Goal: Task Accomplishment & Management: Manage account settings

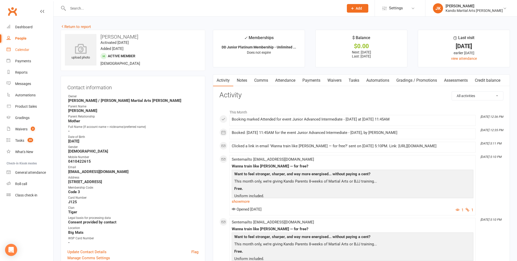
click at [31, 53] on link "Calendar" at bounding box center [30, 49] width 47 height 11
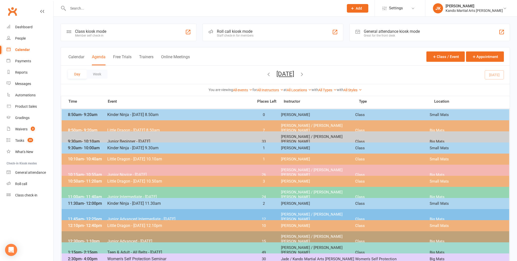
click at [133, 115] on span "Kinder Ninja - [DATE] 8.50am" at bounding box center [179, 114] width 144 height 5
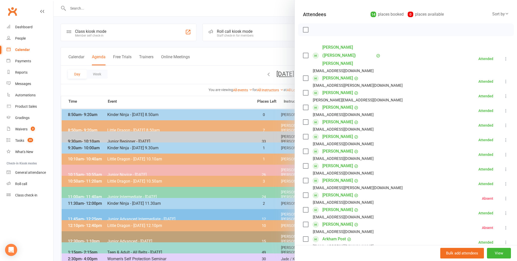
scroll to position [50, 0]
click at [330, 104] on link "[PERSON_NAME]" at bounding box center [337, 108] width 31 height 8
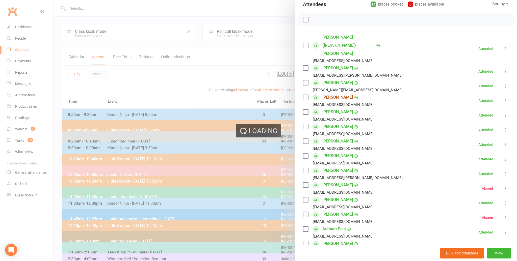
scroll to position [61, 0]
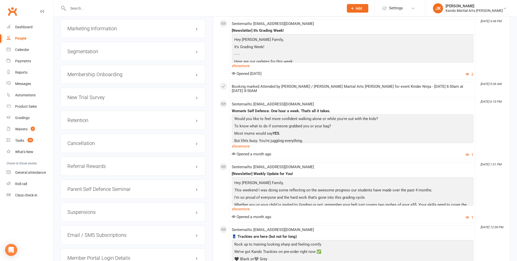
scroll to position [587, 0]
click at [191, 118] on link "edit" at bounding box center [189, 120] width 6 height 4
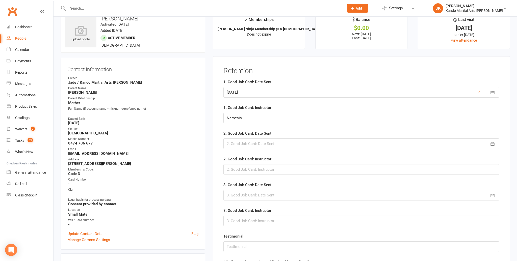
scroll to position [0, 0]
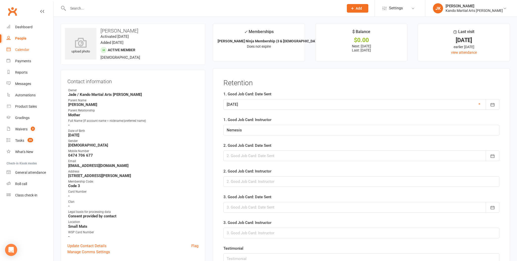
click at [25, 53] on link "Calendar" at bounding box center [30, 49] width 47 height 11
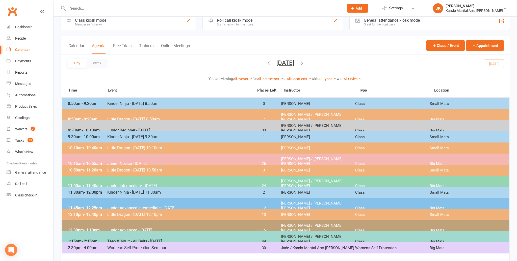
scroll to position [11, 0]
click at [127, 104] on span "Kinder Ninja - [DATE] 8.50am" at bounding box center [179, 103] width 144 height 5
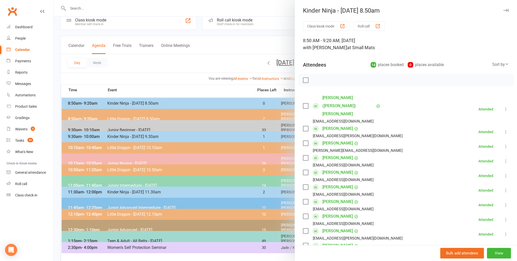
click at [340, 95] on link "[PERSON_NAME] ([PERSON_NAME]) [PERSON_NAME]" at bounding box center [348, 106] width 52 height 24
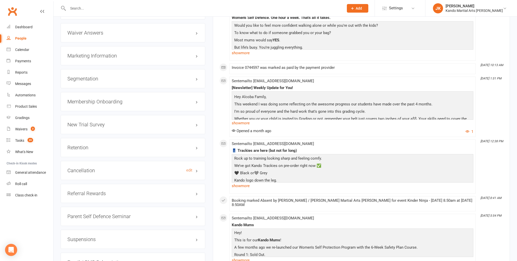
scroll to position [570, 0]
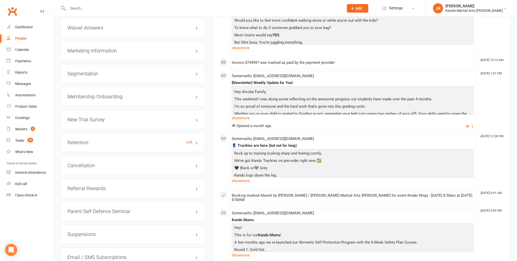
click at [191, 140] on link "edit" at bounding box center [189, 142] width 6 height 4
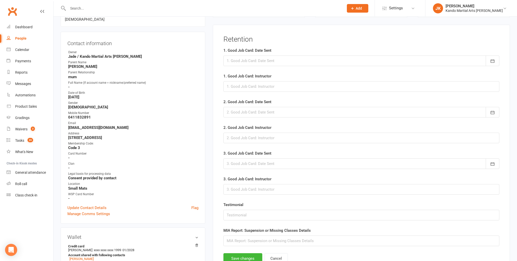
scroll to position [43, 0]
click at [273, 65] on div at bounding box center [361, 61] width 276 height 11
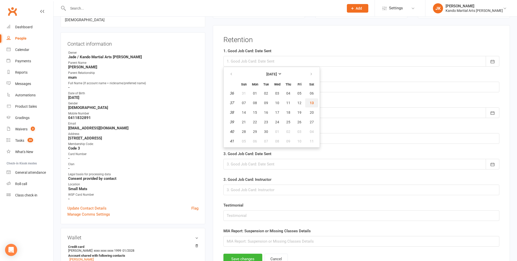
click at [314, 104] on button "13" at bounding box center [311, 102] width 13 height 9
type input "[DATE]"
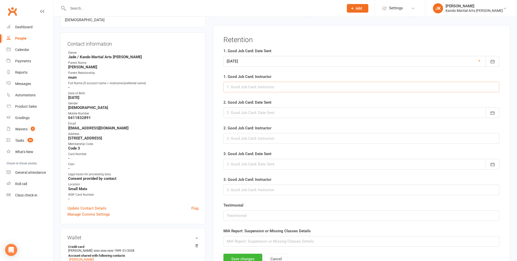
click at [255, 85] on input "text" at bounding box center [361, 87] width 276 height 11
type input "[PERSON_NAME]"
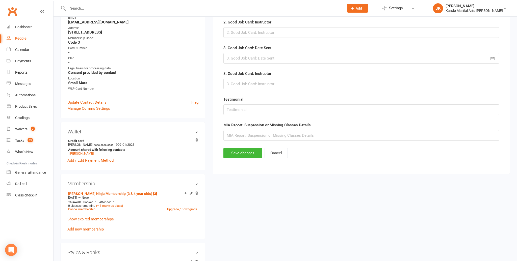
scroll to position [157, 0]
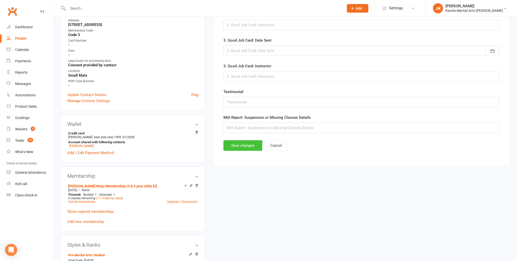
click at [241, 146] on button "Save changes" at bounding box center [242, 145] width 39 height 11
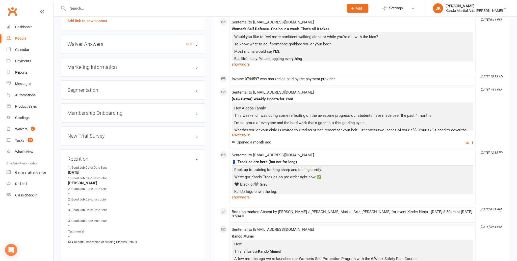
scroll to position [568, 0]
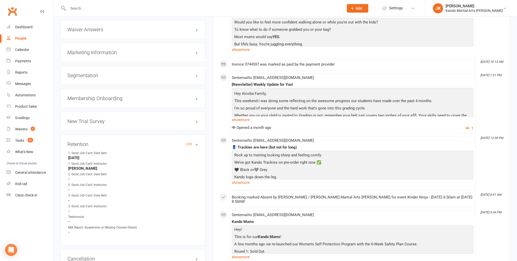
click at [195, 141] on h3 "Retention edit" at bounding box center [132, 144] width 131 height 6
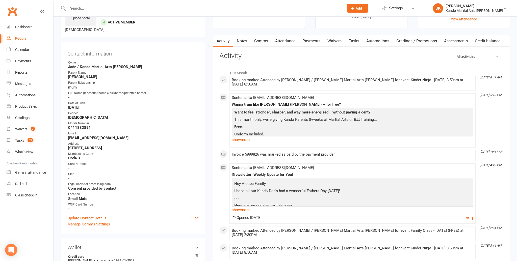
scroll to position [33, 0]
click at [18, 50] on div "Calendar" at bounding box center [22, 50] width 14 height 4
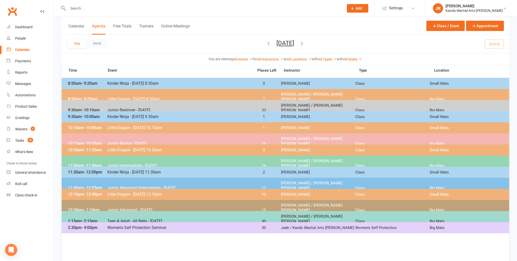
scroll to position [28, 0]
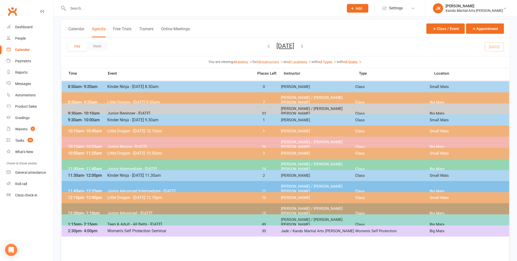
click at [197, 100] on span "Little Dragon - [DATE] 8.50am" at bounding box center [179, 102] width 144 height 5
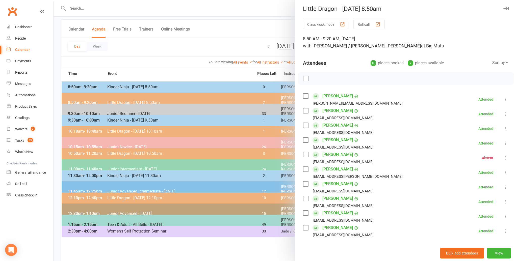
scroll to position [0, 0]
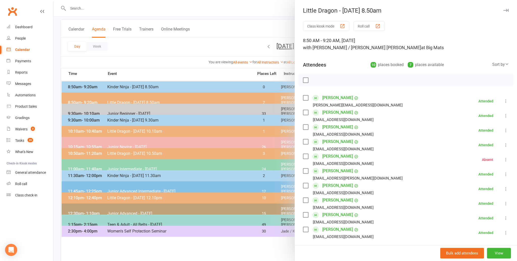
click at [506, 11] on icon "button" at bounding box center [505, 10] width 5 height 3
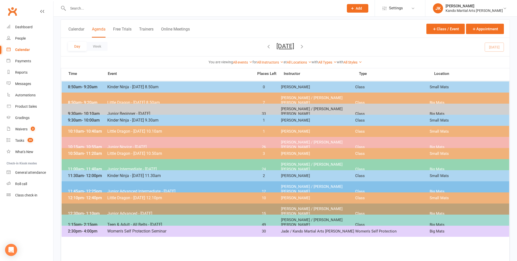
click at [177, 222] on span "Teen & Adult - All Belts - [DATE]" at bounding box center [179, 224] width 144 height 5
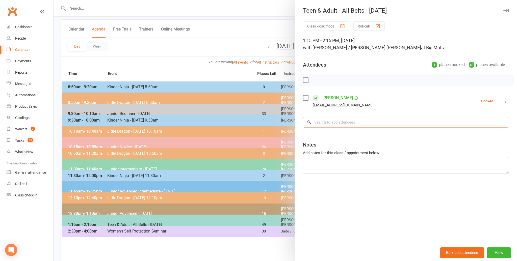
click at [342, 122] on input "search" at bounding box center [406, 122] width 206 height 11
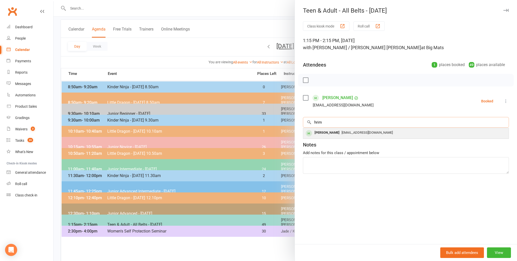
type input "hrim"
click at [341, 132] on span "[EMAIL_ADDRESS][DOMAIN_NAME]" at bounding box center [366, 133] width 51 height 4
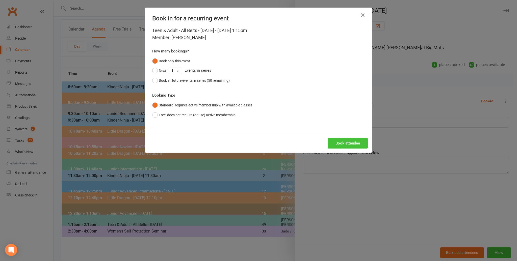
click at [334, 142] on button "Book attendee" at bounding box center [347, 143] width 40 height 11
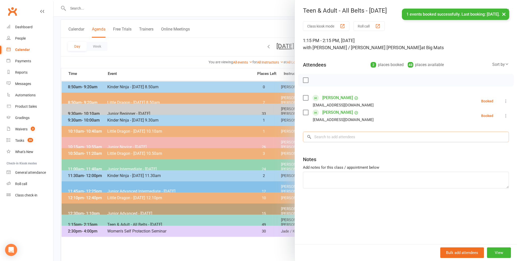
click at [335, 139] on input "search" at bounding box center [406, 137] width 206 height 11
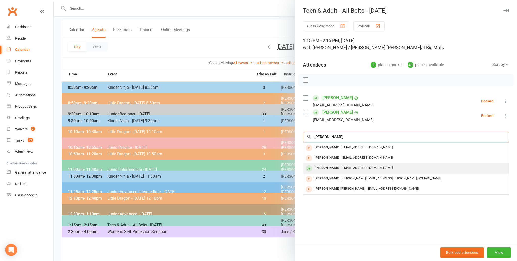
type input "[PERSON_NAME]"
click at [332, 167] on div "[PERSON_NAME]" at bounding box center [326, 167] width 29 height 7
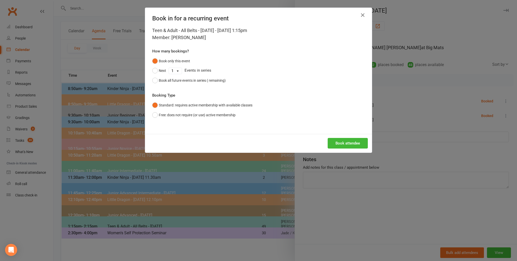
scroll to position [25, 0]
click at [334, 147] on button "Book attendee" at bounding box center [347, 143] width 40 height 11
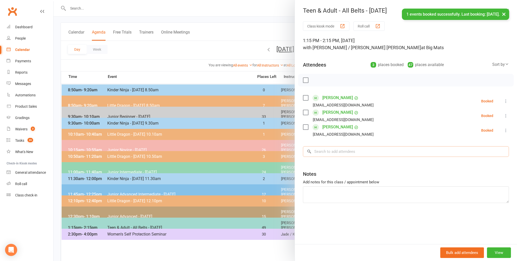
click at [334, 147] on input "search" at bounding box center [406, 151] width 206 height 11
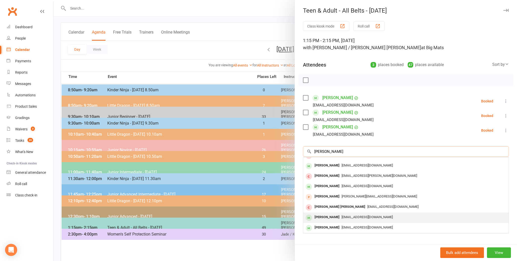
scroll to position [27, 0]
type input "[PERSON_NAME]"
click at [335, 215] on div "[PERSON_NAME]" at bounding box center [326, 217] width 29 height 7
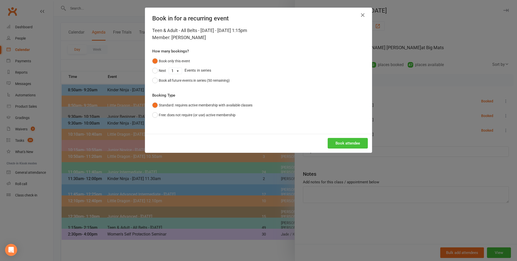
click at [347, 145] on button "Book attendee" at bounding box center [347, 143] width 40 height 11
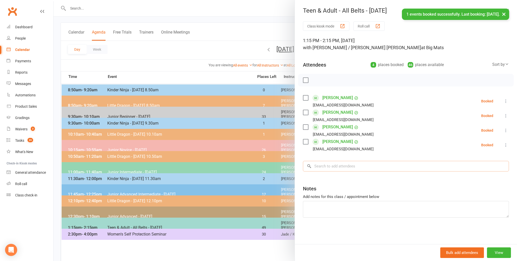
click at [346, 165] on input "search" at bounding box center [406, 166] width 206 height 11
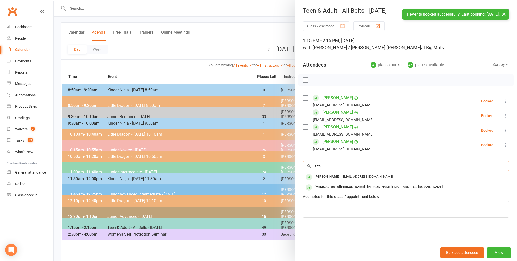
scroll to position [0, 0]
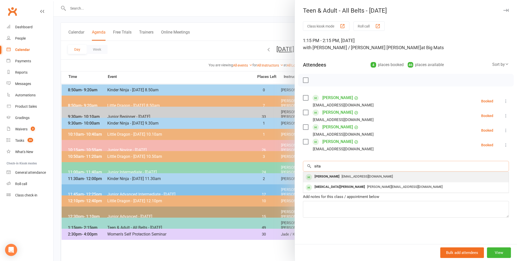
type input "sita"
click at [332, 178] on div "[PERSON_NAME]" at bounding box center [326, 176] width 29 height 7
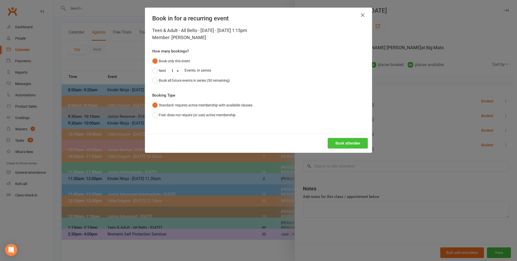
click at [341, 146] on button "Book attendee" at bounding box center [347, 143] width 40 height 11
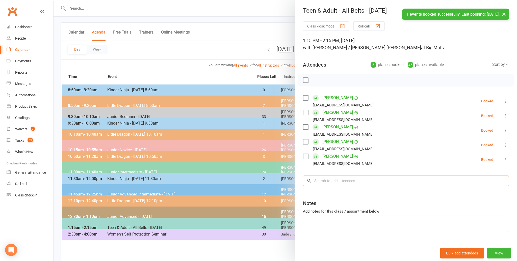
click at [346, 181] on input "search" at bounding box center [406, 181] width 206 height 11
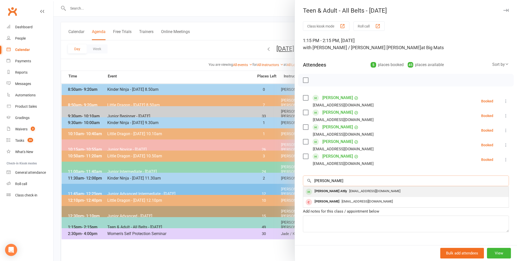
type input "[PERSON_NAME]"
click at [349, 190] on span "[EMAIL_ADDRESS][DOMAIN_NAME]" at bounding box center [374, 191] width 51 height 4
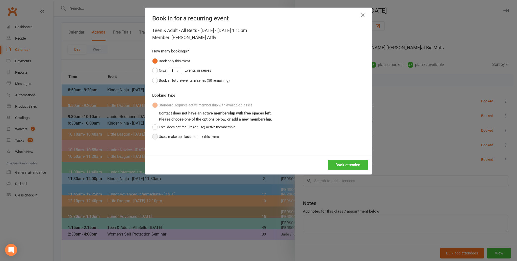
click at [153, 135] on button "Use a make-up class to book this event" at bounding box center [185, 137] width 67 height 10
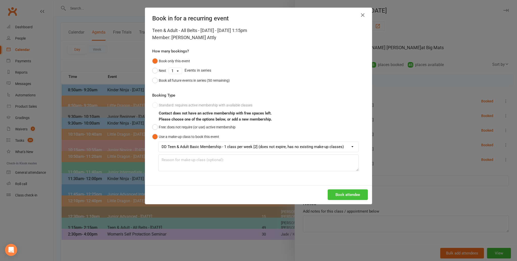
click at [337, 198] on button "Book attendee" at bounding box center [347, 194] width 40 height 11
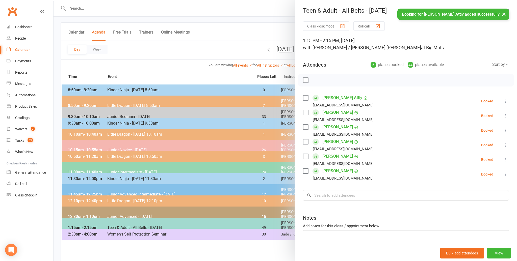
scroll to position [0, 0]
click at [337, 198] on input "search" at bounding box center [406, 195] width 206 height 11
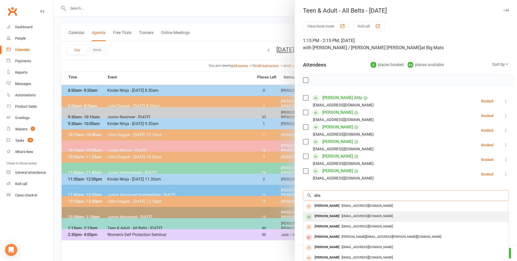
type input "alia"
click at [330, 213] on div "[PERSON_NAME]" at bounding box center [326, 216] width 29 height 7
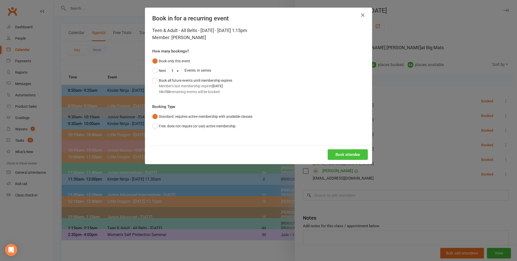
click at [331, 157] on button "Book attendee" at bounding box center [347, 154] width 40 height 11
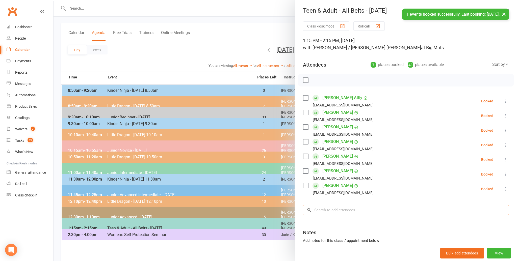
click at [331, 207] on input "search" at bounding box center [406, 210] width 206 height 11
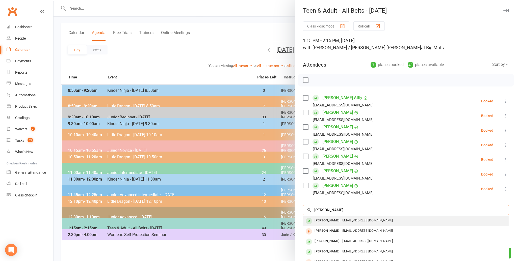
type input "[PERSON_NAME]"
click at [325, 217] on div "[PERSON_NAME]" at bounding box center [326, 220] width 29 height 7
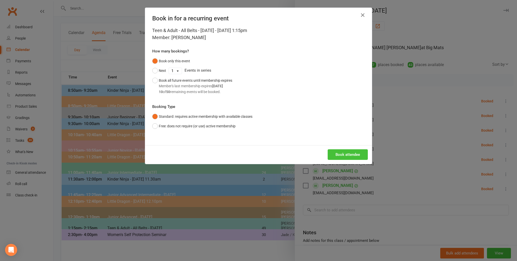
click at [339, 153] on button "Book attendee" at bounding box center [347, 154] width 40 height 11
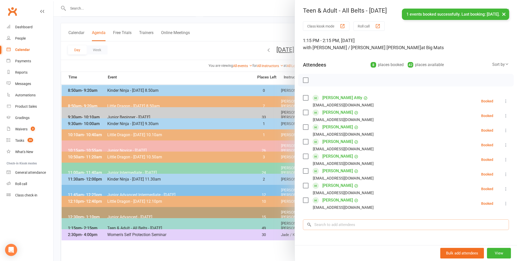
click at [329, 227] on input "search" at bounding box center [406, 224] width 206 height 11
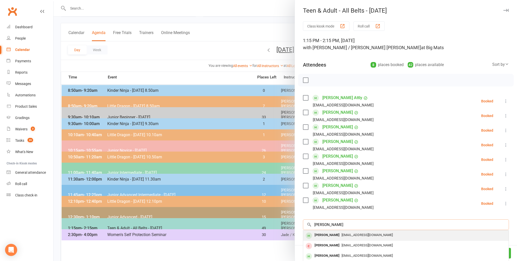
type input "[PERSON_NAME]"
click at [328, 236] on div "[PERSON_NAME]" at bounding box center [326, 235] width 29 height 7
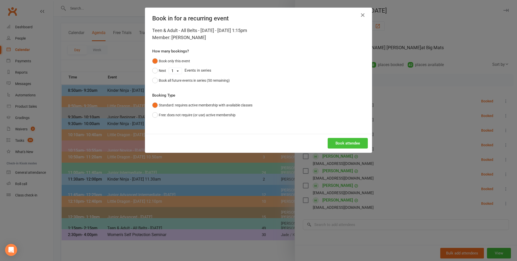
click at [338, 140] on button "Book attendee" at bounding box center [347, 143] width 40 height 11
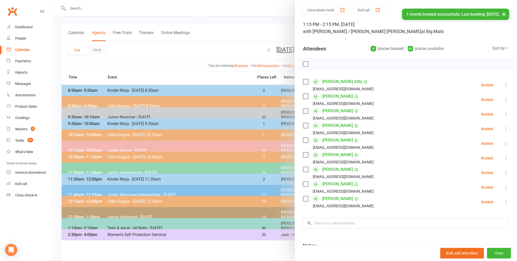
scroll to position [17, 0]
click at [346, 222] on input "search" at bounding box center [406, 222] width 206 height 11
click at [347, 221] on input "search" at bounding box center [406, 222] width 206 height 11
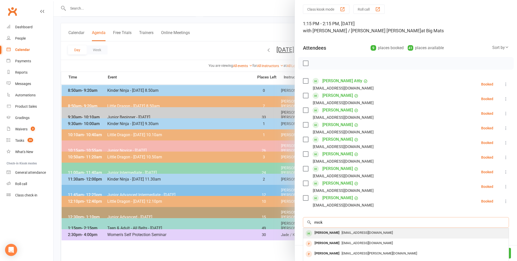
type input "mick"
click at [335, 230] on div "[PERSON_NAME]" at bounding box center [326, 232] width 29 height 7
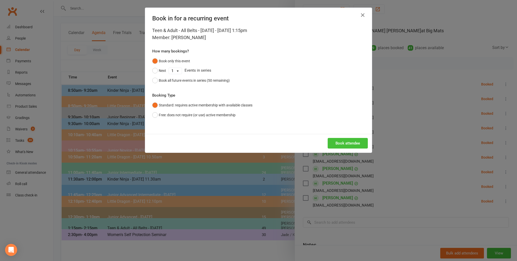
click at [341, 145] on button "Book attendee" at bounding box center [347, 143] width 40 height 11
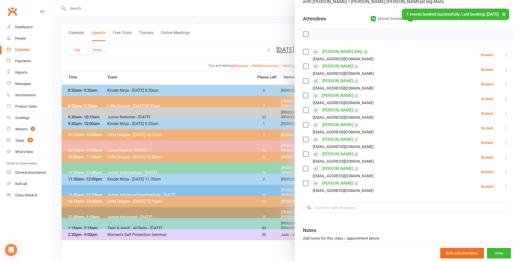
scroll to position [47, 0]
click at [340, 206] on input "search" at bounding box center [406, 207] width 206 height 11
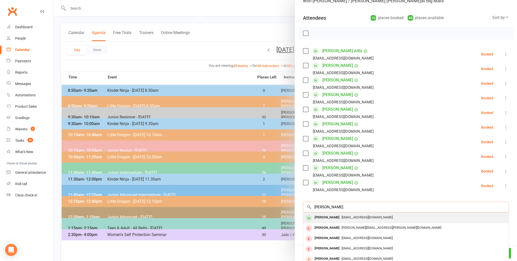
type input "[PERSON_NAME]"
click at [330, 217] on div "[PERSON_NAME]" at bounding box center [326, 217] width 29 height 7
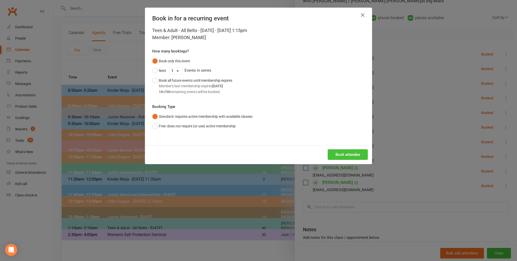
click at [338, 157] on button "Book attendee" at bounding box center [347, 154] width 40 height 11
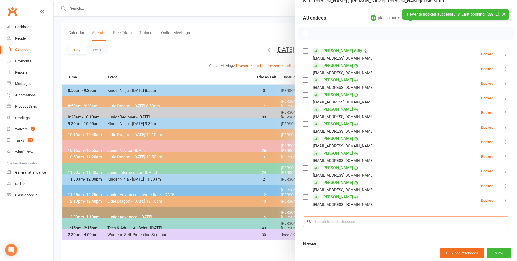
click at [336, 219] on input "search" at bounding box center [406, 221] width 206 height 11
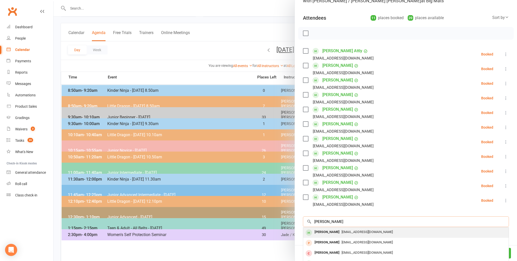
type input "[PERSON_NAME]"
click at [326, 231] on div "[PERSON_NAME]" at bounding box center [326, 231] width 29 height 7
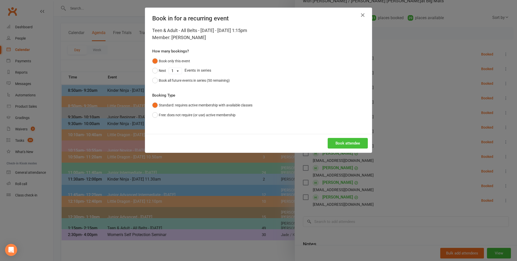
click at [335, 146] on button "Book attendee" at bounding box center [347, 143] width 40 height 11
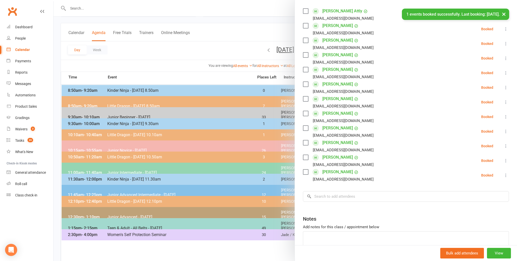
scroll to position [88, 0]
click at [341, 193] on input "search" at bounding box center [406, 195] width 206 height 11
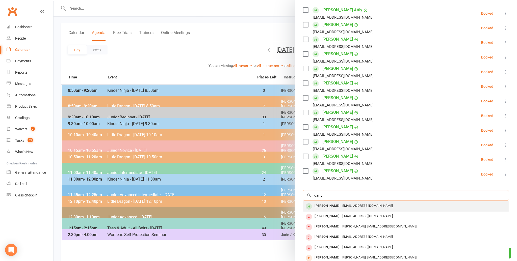
type input "carly"
click at [329, 205] on div "[PERSON_NAME]" at bounding box center [326, 205] width 29 height 7
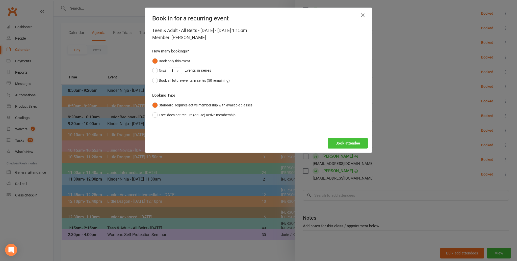
click at [345, 142] on button "Book attendee" at bounding box center [347, 143] width 40 height 11
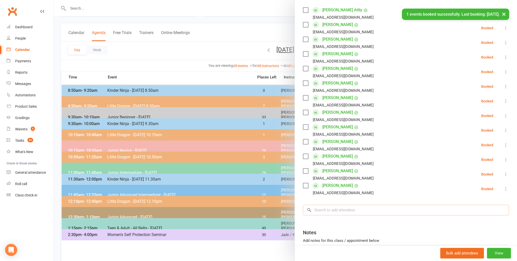
click at [344, 211] on input "search" at bounding box center [406, 210] width 206 height 11
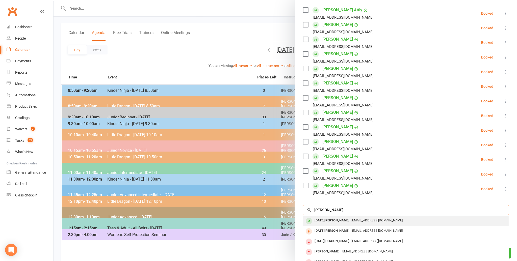
type input "[PERSON_NAME]"
click at [342, 218] on div "[DATE][PERSON_NAME]" at bounding box center [331, 220] width 39 height 7
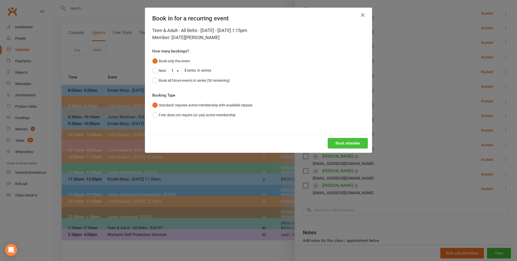
click at [340, 143] on button "Book attendee" at bounding box center [347, 143] width 40 height 11
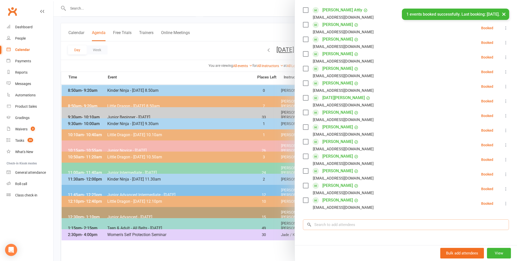
click at [338, 226] on input "search" at bounding box center [406, 224] width 206 height 11
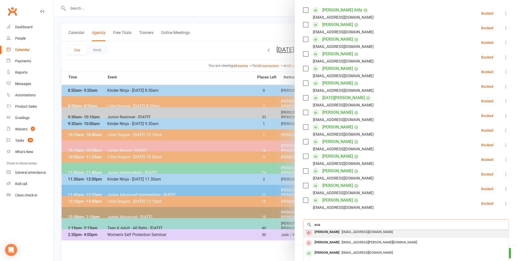
scroll to position [27, 0]
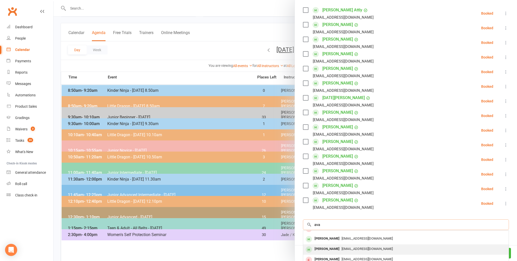
type input "ava"
click at [326, 246] on div "[PERSON_NAME]" at bounding box center [326, 248] width 29 height 7
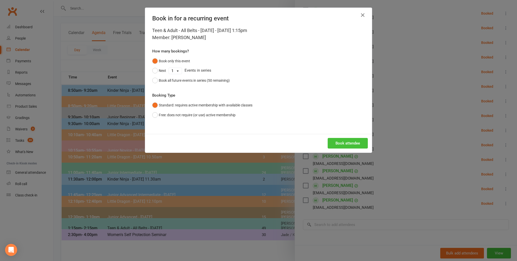
click at [339, 142] on button "Book attendee" at bounding box center [347, 143] width 40 height 11
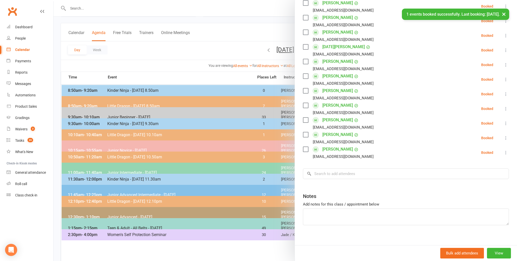
scroll to position [158, 0]
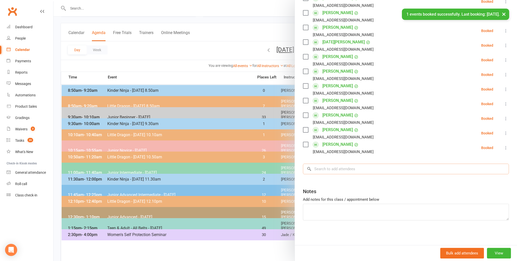
click at [334, 167] on input "search" at bounding box center [406, 169] width 206 height 11
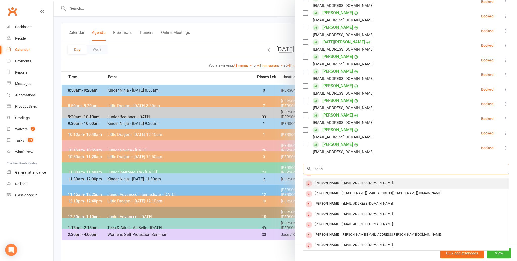
scroll to position [0, 0]
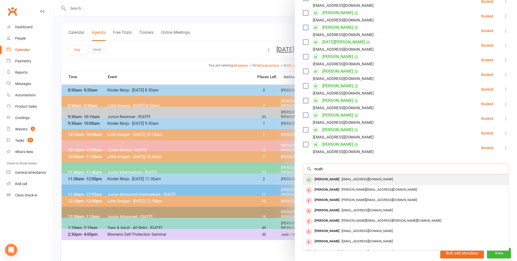
type input "noah"
click at [331, 181] on div "[PERSON_NAME]" at bounding box center [326, 179] width 29 height 7
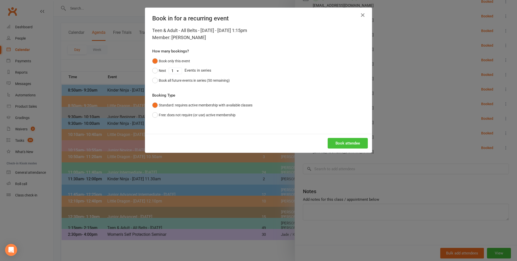
click at [337, 146] on button "Book attendee" at bounding box center [347, 143] width 40 height 11
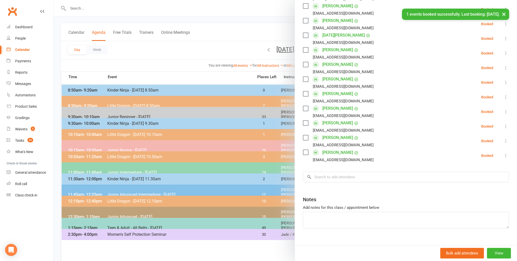
scroll to position [173, 0]
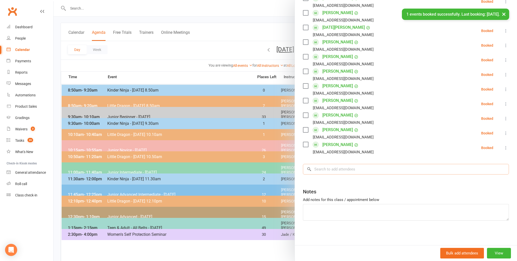
click at [338, 167] on input "search" at bounding box center [406, 169] width 206 height 11
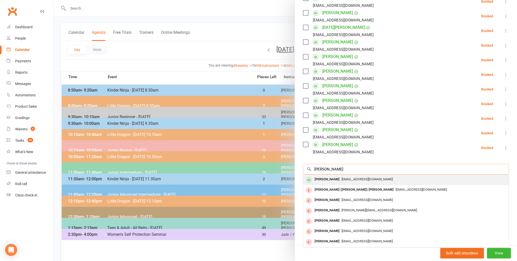
type input "[PERSON_NAME]"
click at [341, 177] on span "[EMAIL_ADDRESS][DOMAIN_NAME]" at bounding box center [366, 179] width 51 height 4
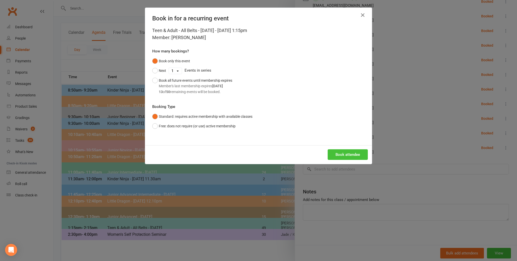
click at [338, 152] on button "Book attendee" at bounding box center [347, 154] width 40 height 11
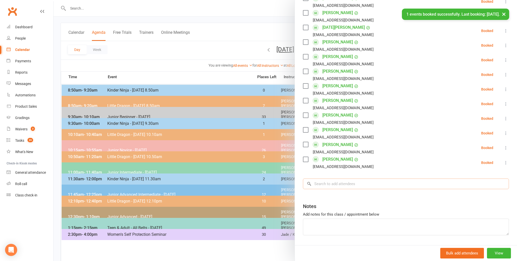
click at [335, 185] on input "search" at bounding box center [406, 184] width 206 height 11
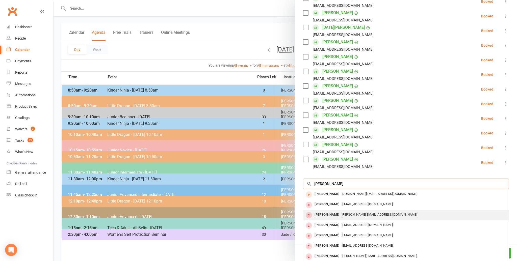
scroll to position [27, 0]
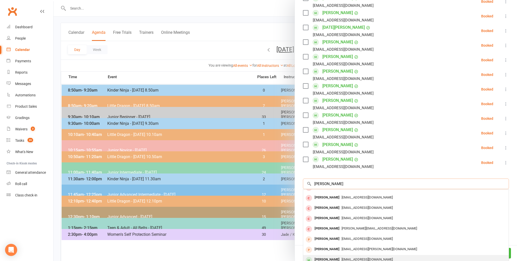
type input "[PERSON_NAME]"
click at [334, 260] on div "[PERSON_NAME]" at bounding box center [326, 259] width 29 height 7
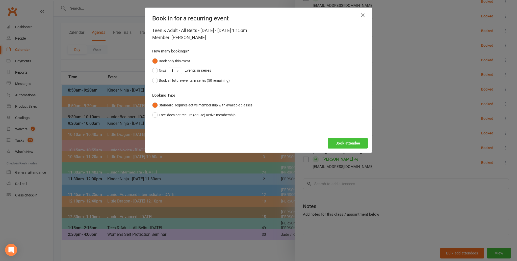
click at [343, 145] on button "Book attendee" at bounding box center [347, 143] width 40 height 11
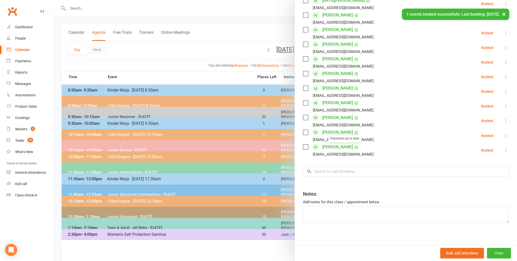
scroll to position [202, 0]
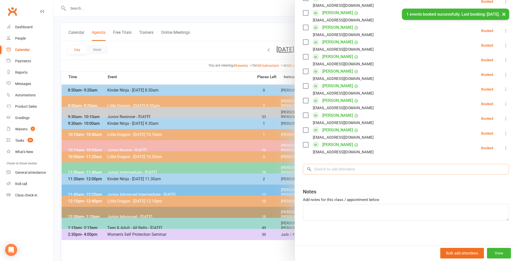
click at [334, 170] on input "search" at bounding box center [406, 169] width 206 height 11
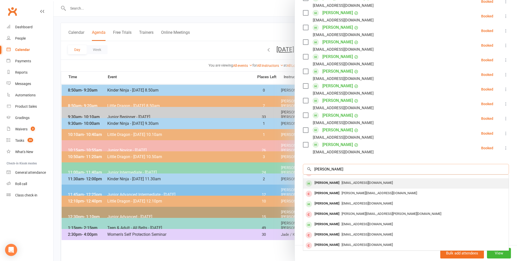
type input "[PERSON_NAME]"
click at [332, 183] on div "[PERSON_NAME]" at bounding box center [326, 182] width 29 height 7
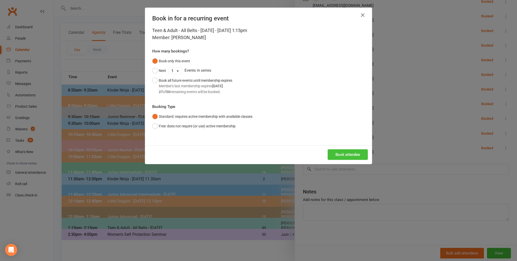
click at [338, 154] on button "Book attendee" at bounding box center [347, 154] width 40 height 11
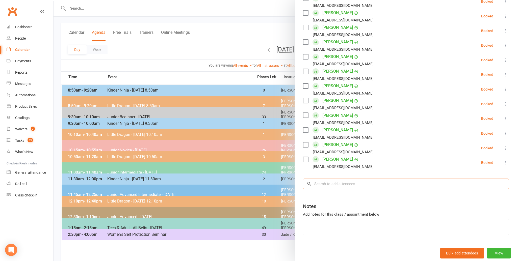
click at [340, 184] on input "search" at bounding box center [406, 184] width 206 height 11
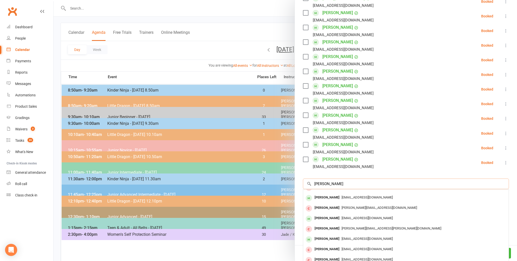
scroll to position [0, 0]
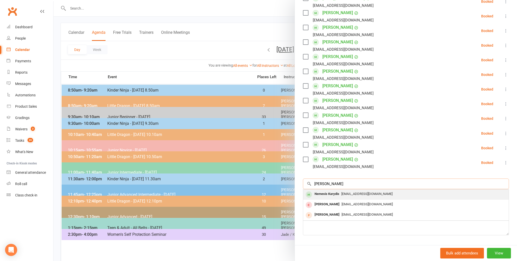
type input "[PERSON_NAME]"
click at [340, 190] on div "Nemesis Karydis" at bounding box center [326, 193] width 29 height 7
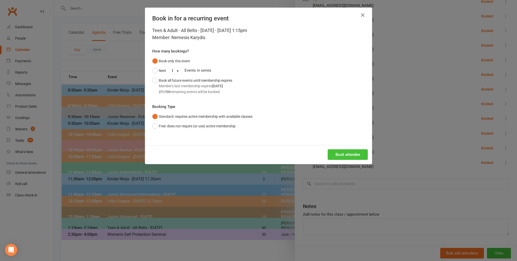
click at [345, 151] on button "Book attendee" at bounding box center [347, 154] width 40 height 11
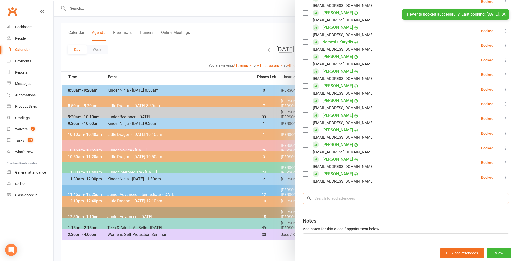
click at [325, 199] on input "search" at bounding box center [406, 198] width 206 height 11
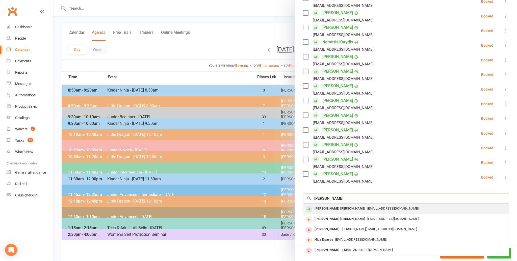
type input "[PERSON_NAME]"
click at [321, 207] on div "[PERSON_NAME] [PERSON_NAME]" at bounding box center [339, 208] width 55 height 7
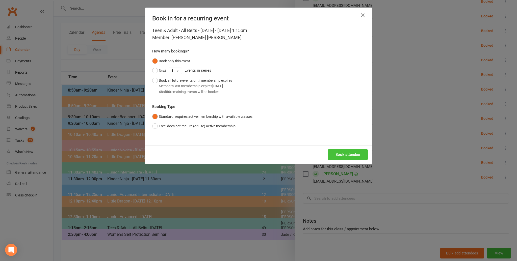
click at [334, 158] on button "Book attendee" at bounding box center [347, 154] width 40 height 11
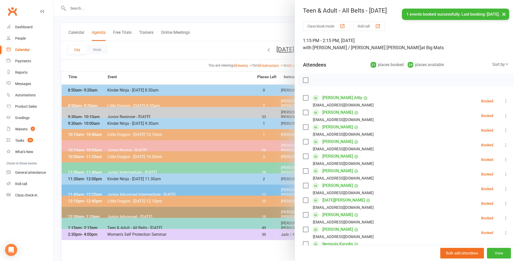
click at [306, 81] on label at bounding box center [305, 80] width 5 height 5
click at [316, 81] on icon "button" at bounding box center [317, 80] width 6 height 6
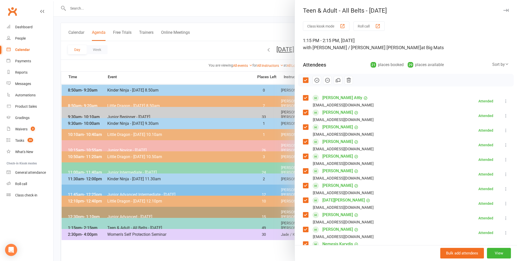
click at [507, 9] on icon "button" at bounding box center [505, 10] width 5 height 3
